Goal: Information Seeking & Learning: Learn about a topic

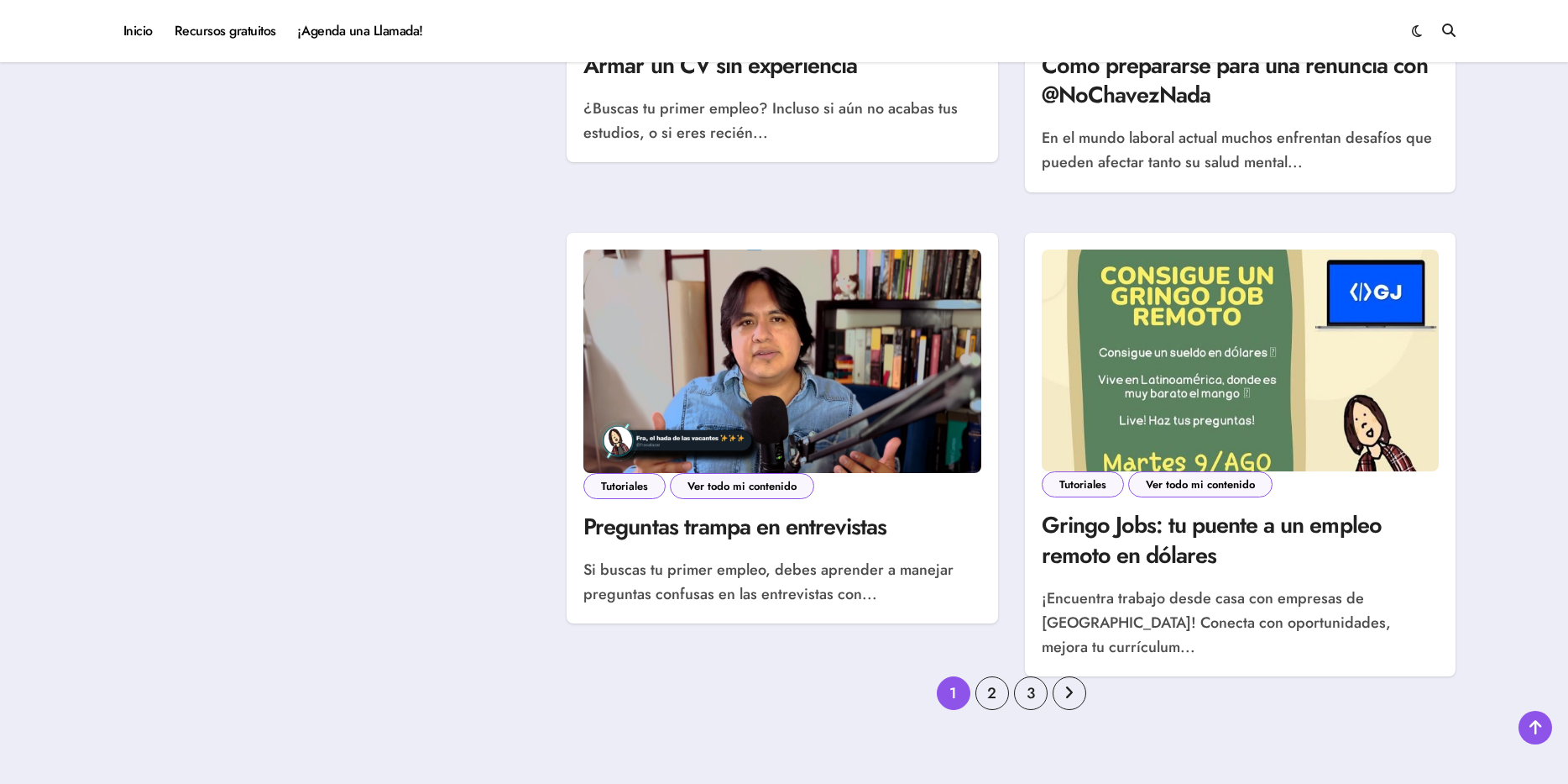
scroll to position [2016, 0]
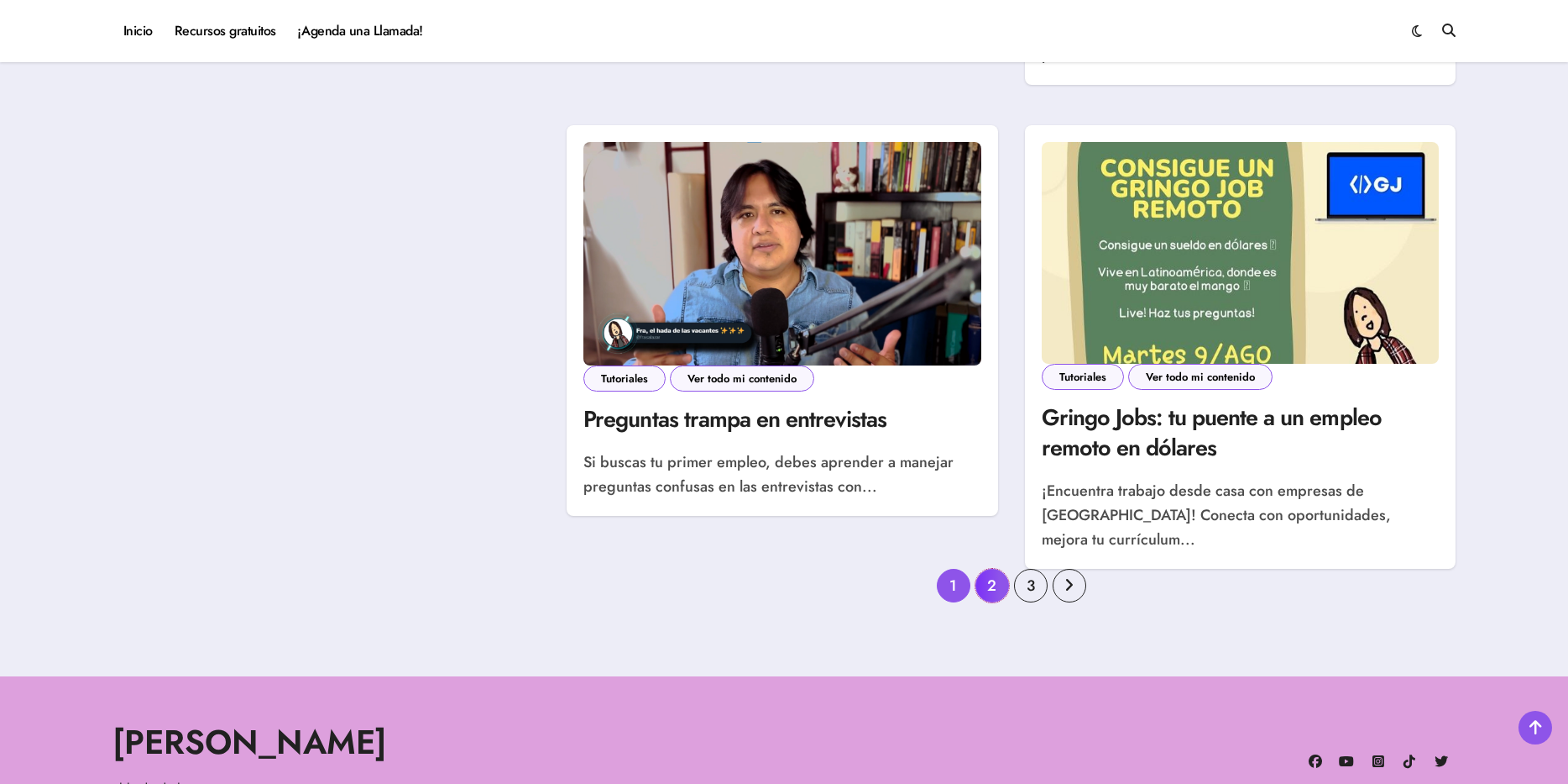
click at [994, 582] on link "2" at bounding box center [992, 585] width 34 height 34
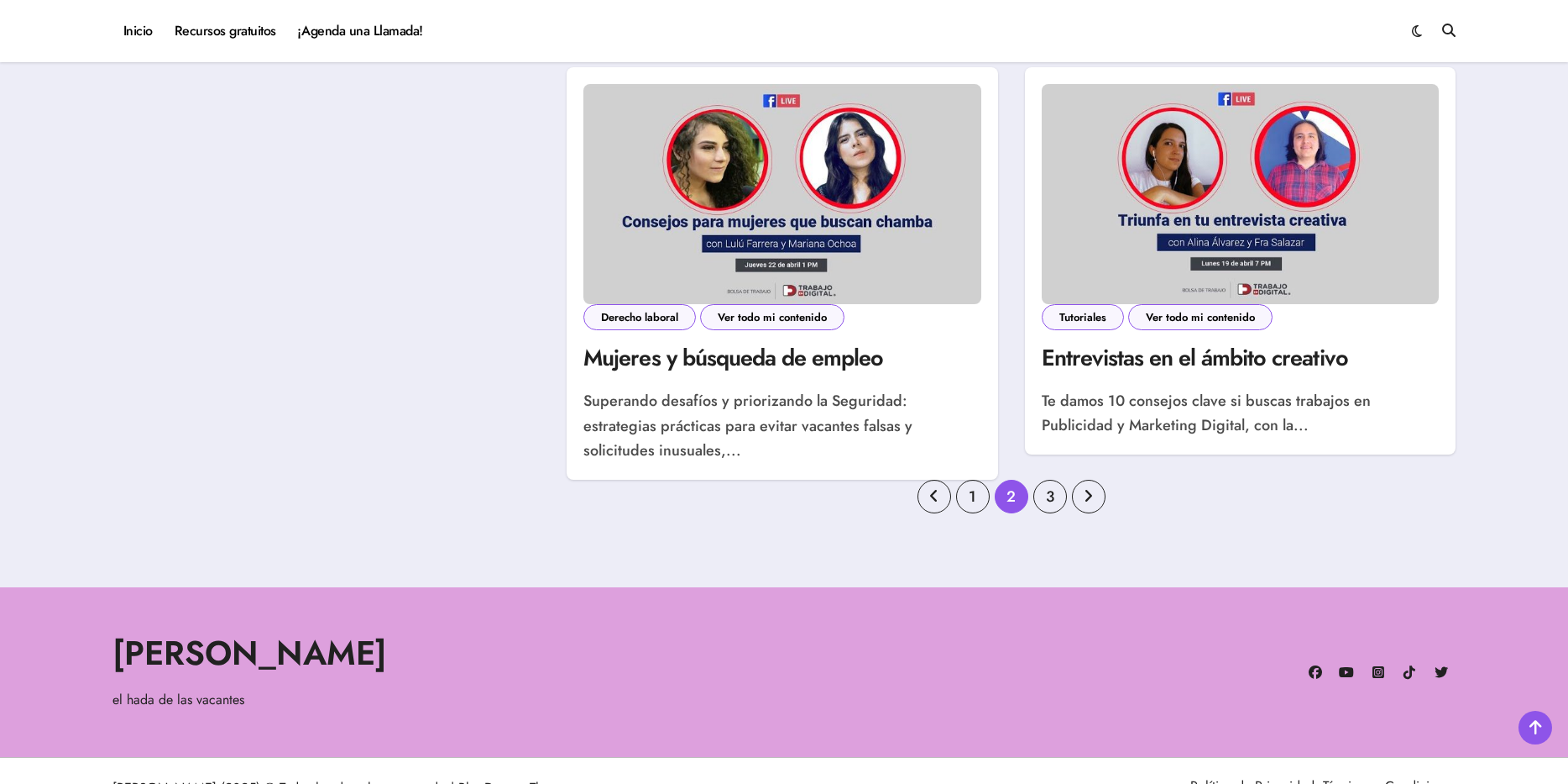
scroll to position [2185, 0]
click at [1047, 499] on link "3" at bounding box center [1050, 495] width 34 height 34
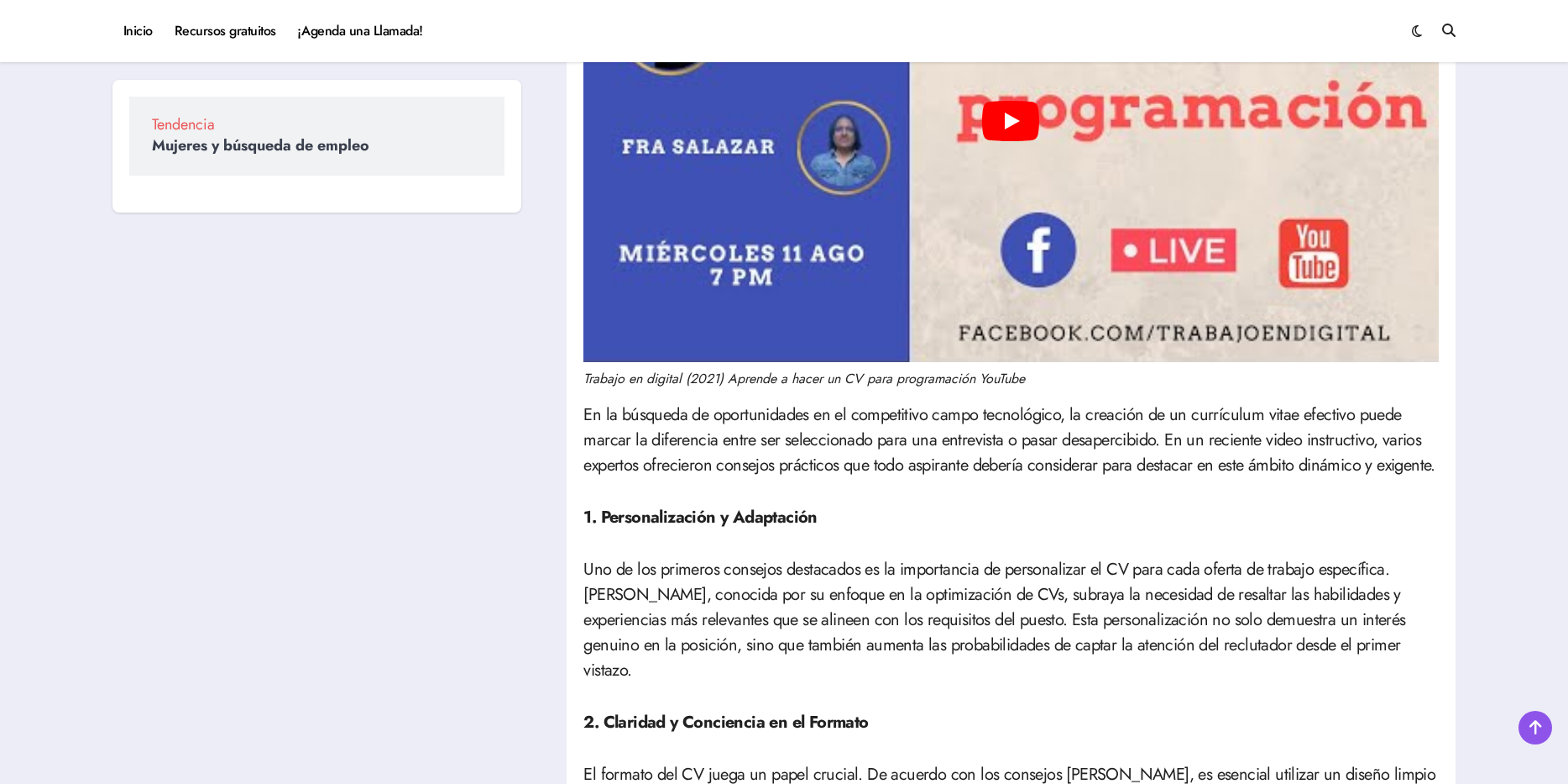
click at [1022, 212] on div "Play" at bounding box center [1011, 122] width 856 height 481
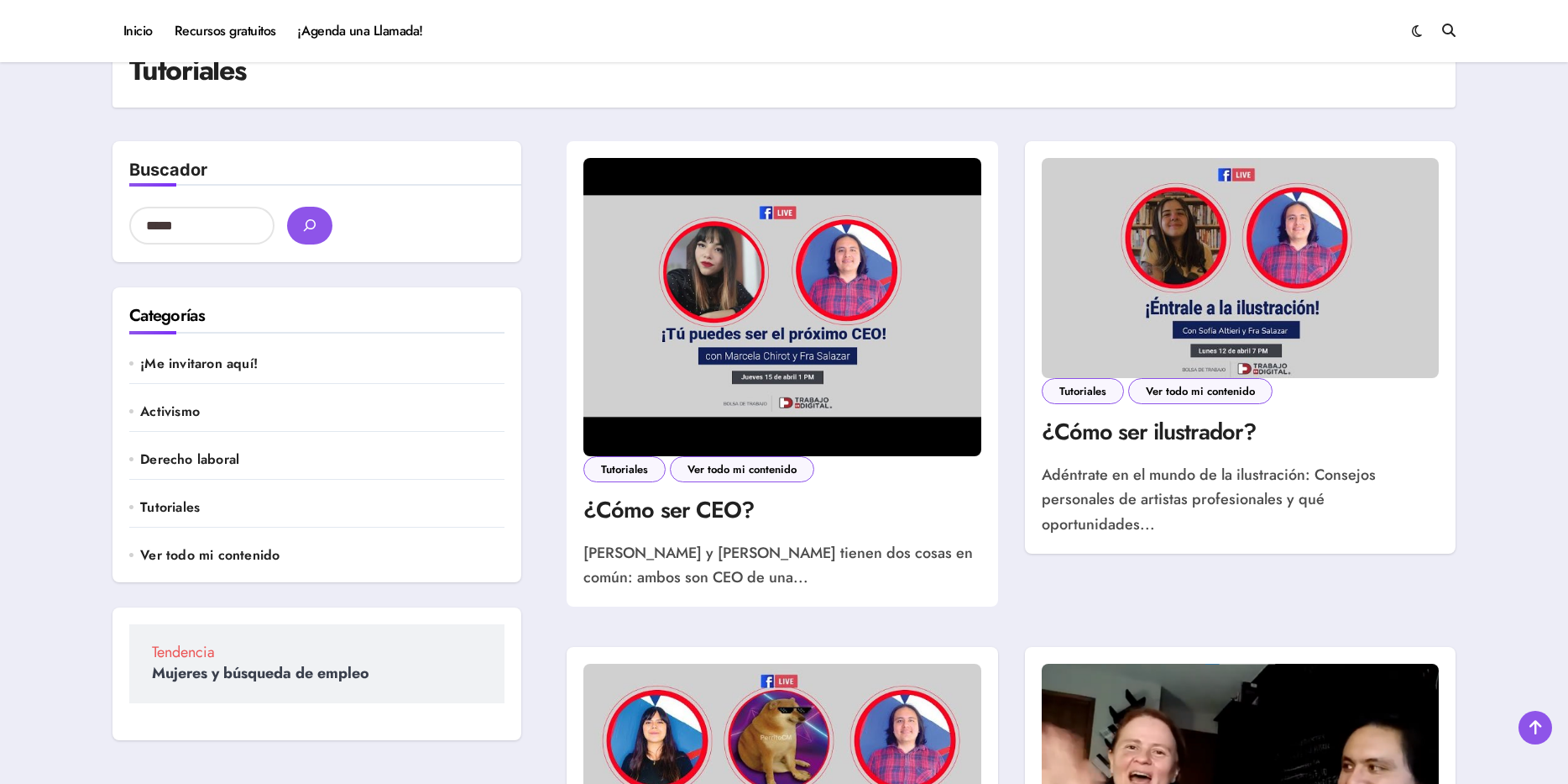
scroll to position [420, 0]
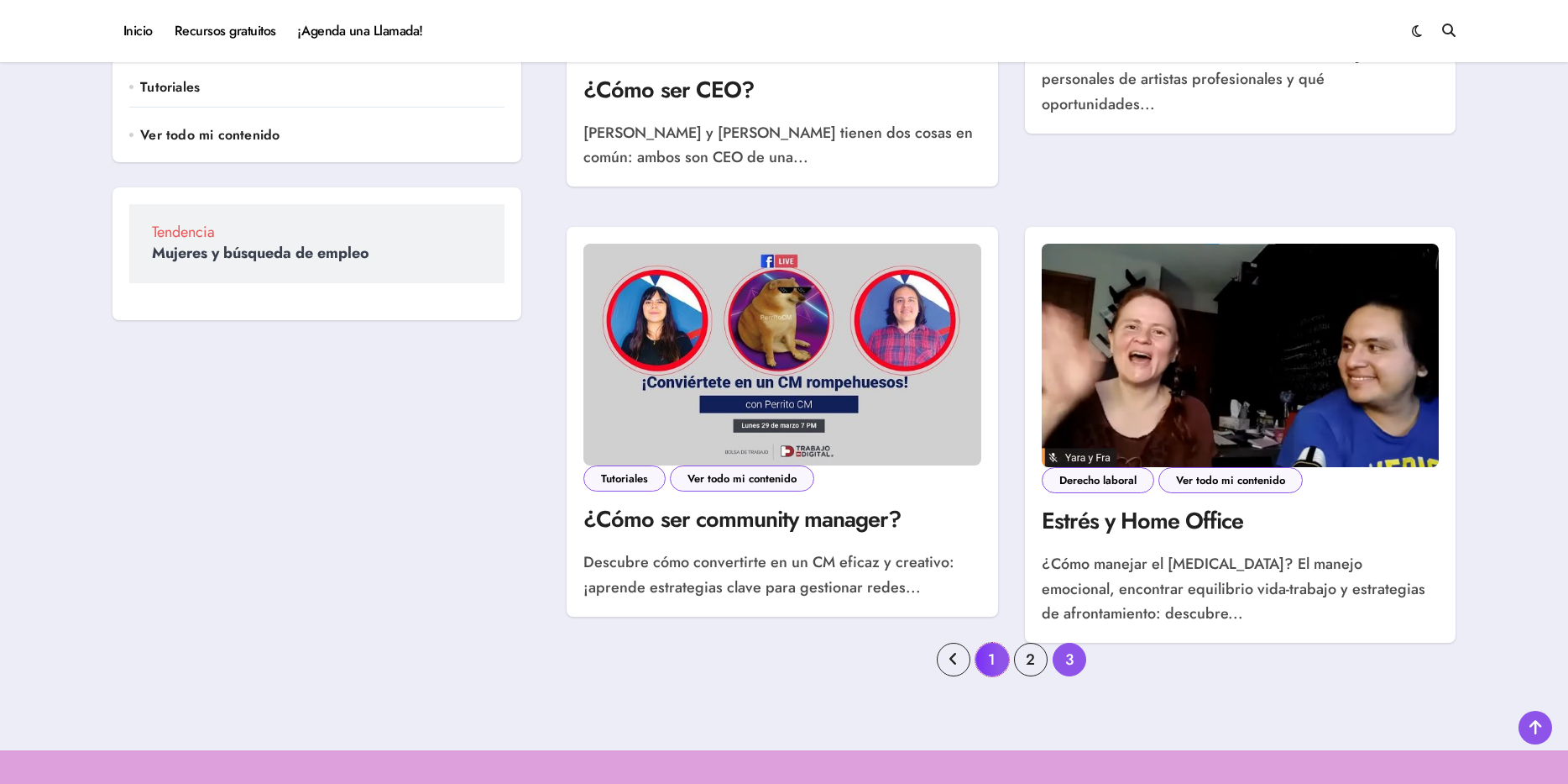
click at [991, 665] on link "1" at bounding box center [992, 659] width 34 height 34
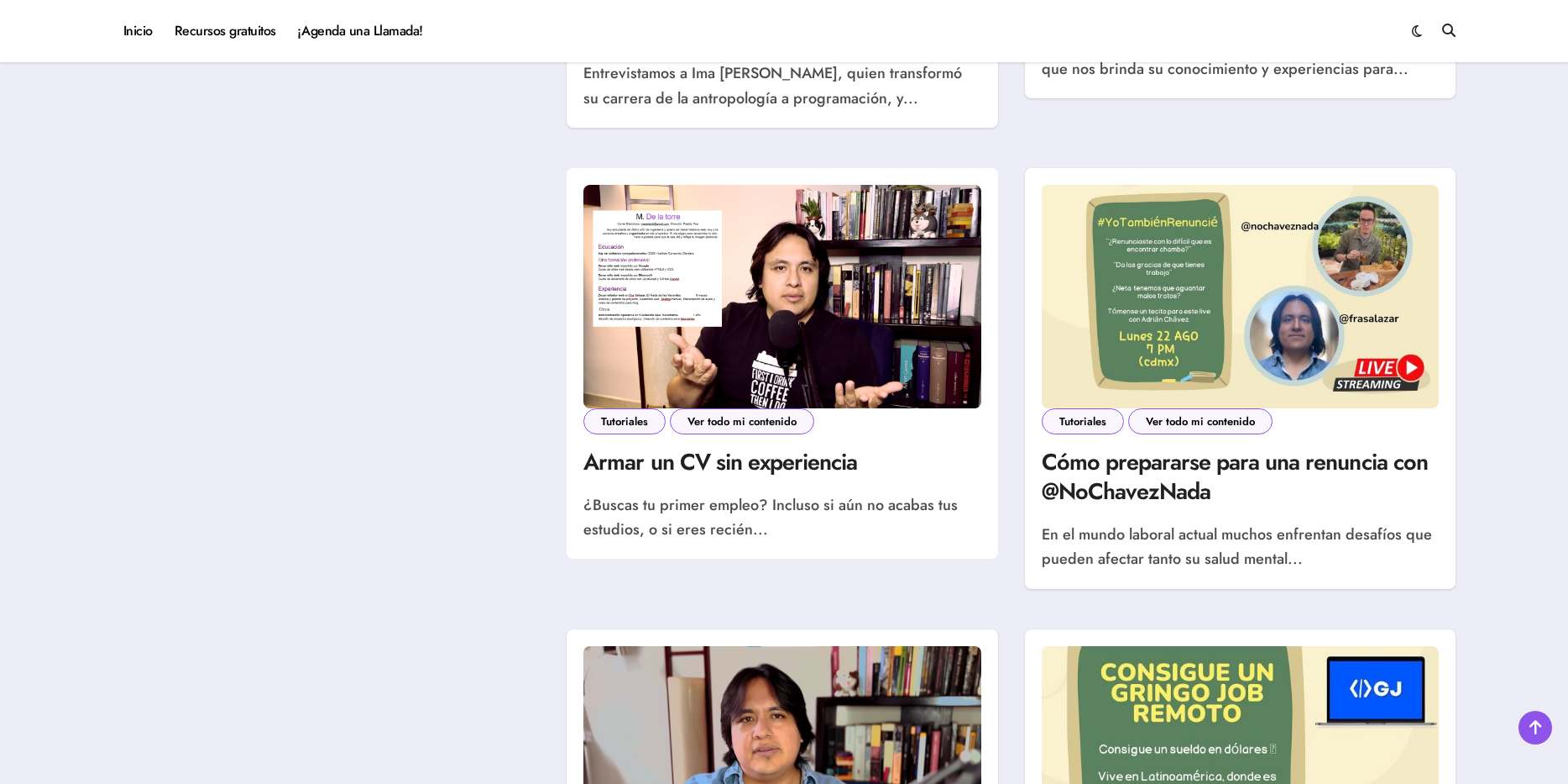
scroll to position [1932, 0]
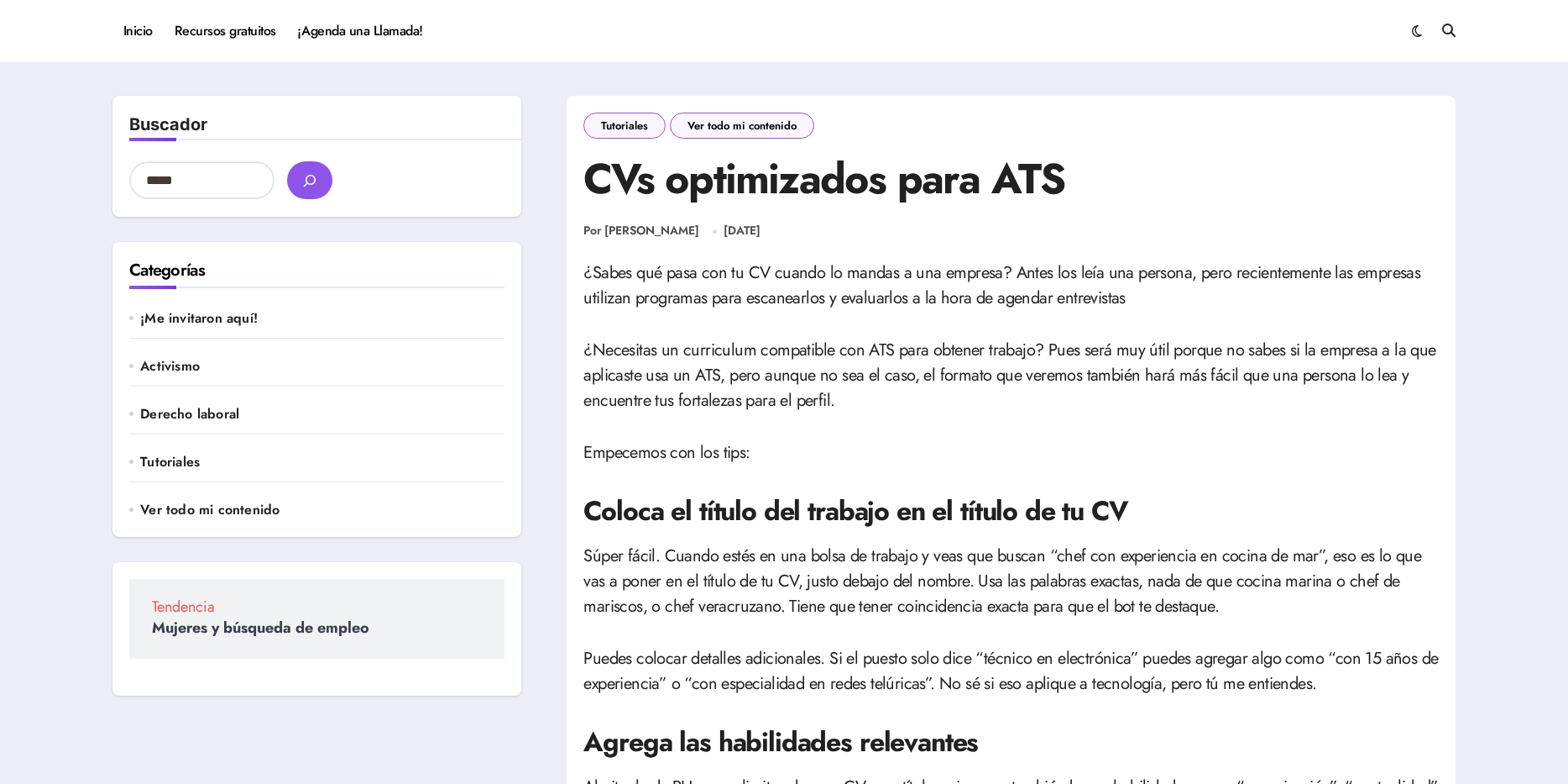
click at [934, 348] on p "¿Necesitas un curriculum compatible con ATS para obtener trabajo? Pues será muy…" at bounding box center [1011, 375] width 856 height 76
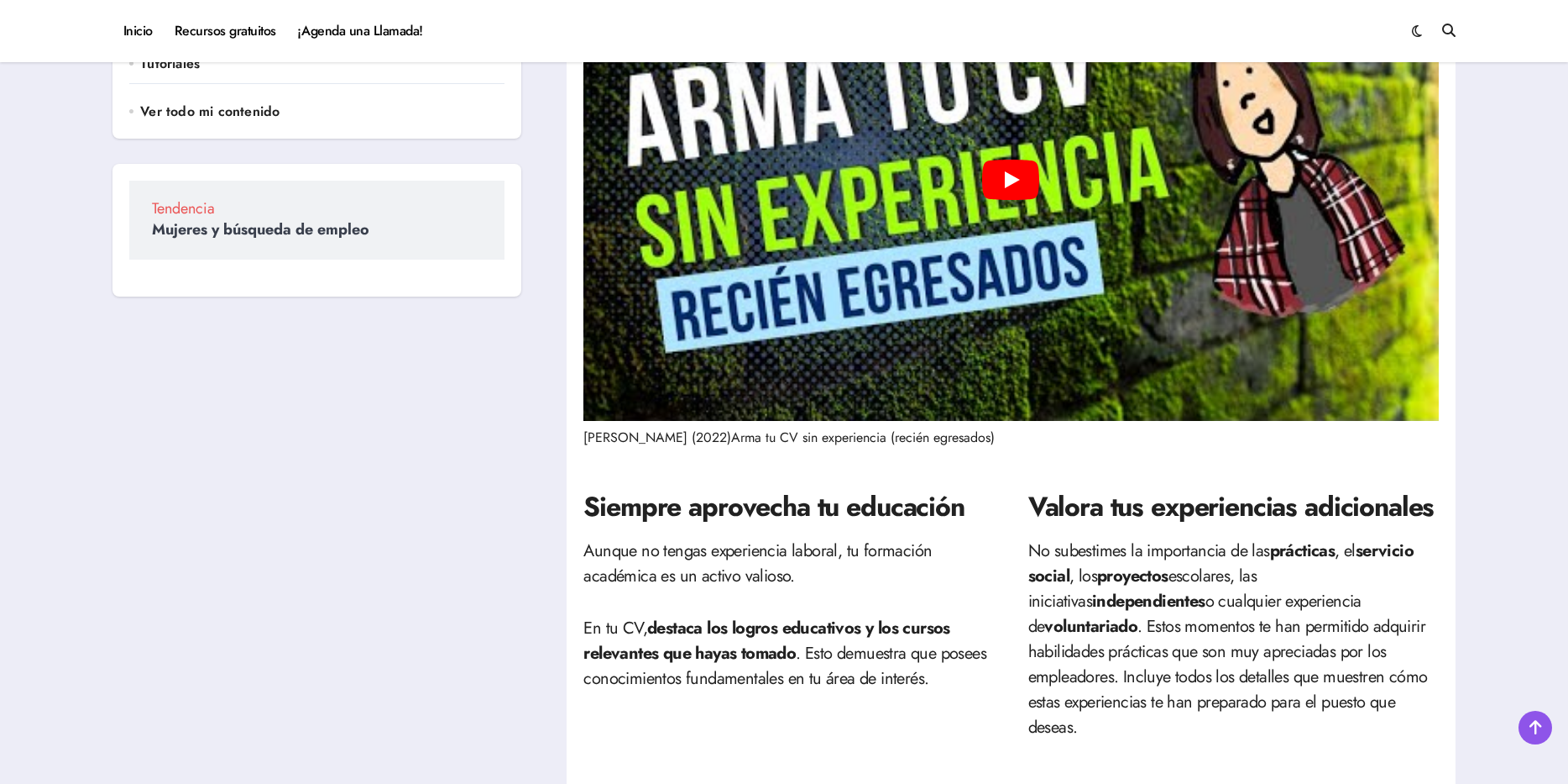
click at [1063, 273] on div "Play" at bounding box center [1011, 180] width 856 height 481
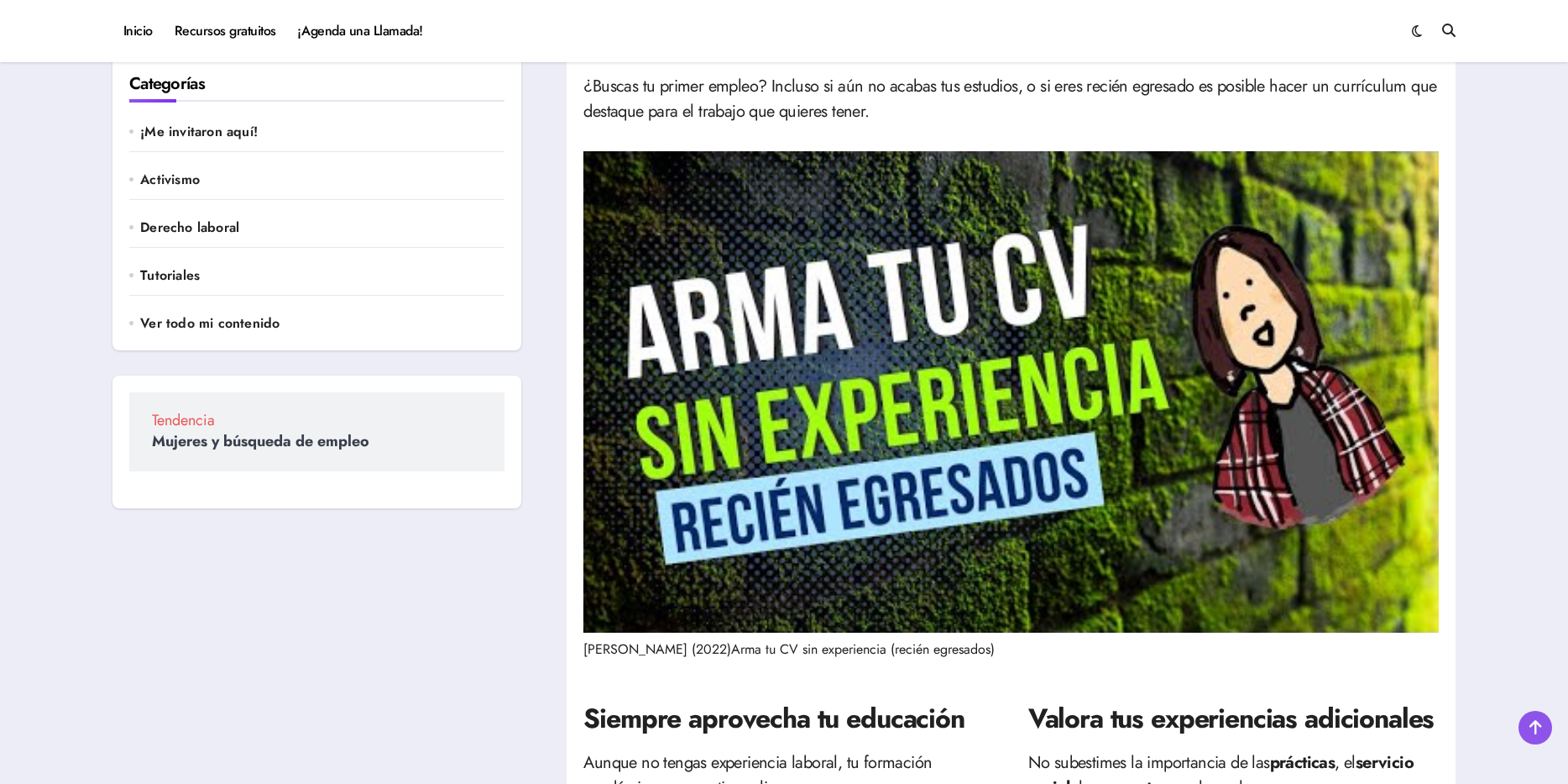
scroll to position [84, 0]
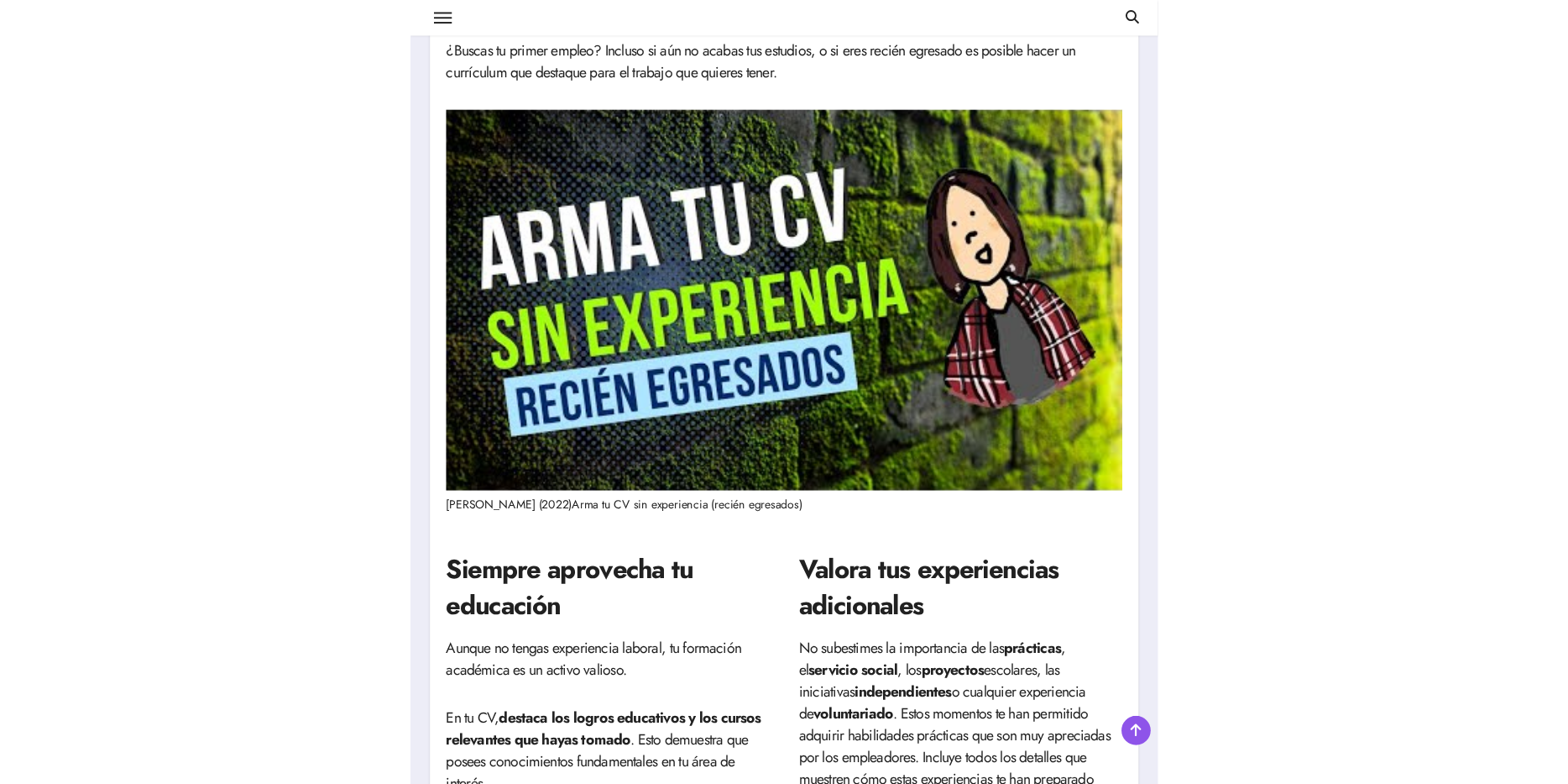
scroll to position [672, 0]
